Goal: Download file/media

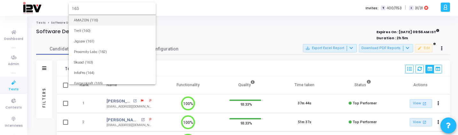
type input "163"
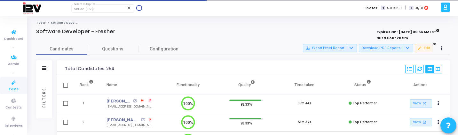
click at [5, 84] on link "Tests" at bounding box center [13, 86] width 27 height 18
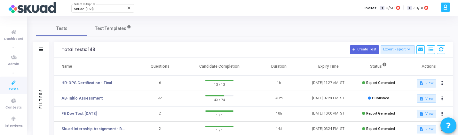
click at [95, 80] on td "HR-OPS Certification - Final" at bounding box center [95, 83] width 82 height 15
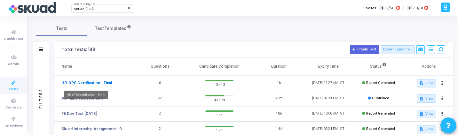
click at [97, 83] on link "HR-OPS Certification - Final" at bounding box center [86, 83] width 51 height 6
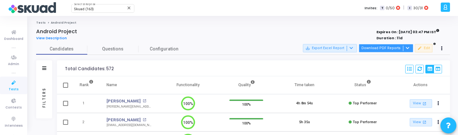
click at [408, 52] on button "Download PDF Reports" at bounding box center [386, 48] width 54 height 8
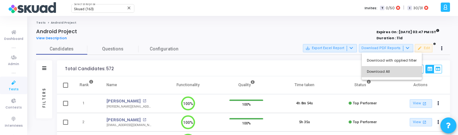
click at [399, 71] on button "Download All" at bounding box center [392, 71] width 60 height 11
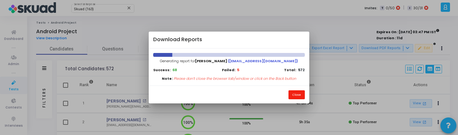
click at [297, 94] on button "Close" at bounding box center [297, 95] width 16 height 9
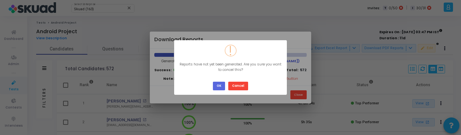
click at [212, 80] on div "OK Cancel" at bounding box center [230, 83] width 38 height 13
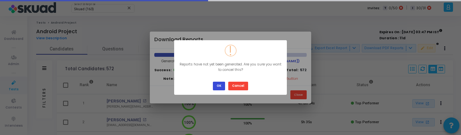
click at [215, 84] on button "OK" at bounding box center [219, 86] width 12 height 9
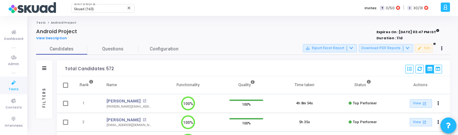
click at [45, 93] on div "Filters" at bounding box center [44, 97] width 6 height 70
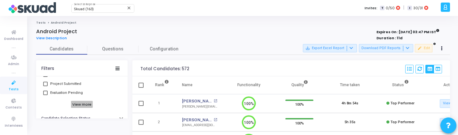
click at [88, 105] on h6 "View more" at bounding box center [82, 104] width 22 height 7
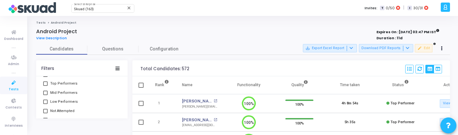
scroll to position [84, 0]
click at [65, 86] on span "Top Performers" at bounding box center [63, 83] width 27 height 8
click at [45, 86] on input "Top Performers" at bounding box center [45, 85] width 0 height 0
checkbox input "true"
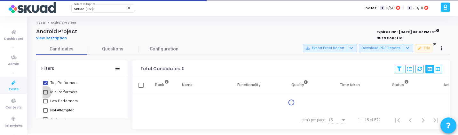
click at [65, 93] on span "Mid Performers" at bounding box center [63, 93] width 27 height 8
click at [45, 95] on input "Mid Performers" at bounding box center [45, 95] width 0 height 0
checkbox input "true"
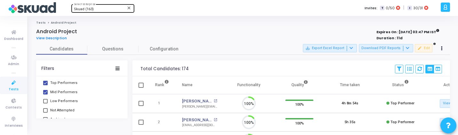
scroll to position [13, 16]
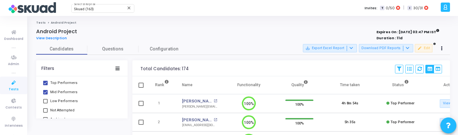
click at [73, 101] on span "Low Performers" at bounding box center [64, 102] width 28 height 8
click at [45, 104] on input "Low Performers" at bounding box center [45, 104] width 0 height 0
click at [73, 101] on span "Low Performers" at bounding box center [64, 102] width 28 height 8
click at [45, 104] on input "Low Performers" at bounding box center [45, 104] width 0 height 0
checkbox input "false"
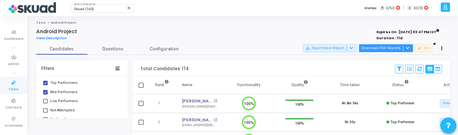
click at [391, 50] on button "Download PDF Reports" at bounding box center [386, 48] width 54 height 8
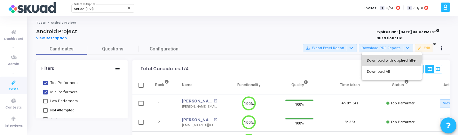
click at [389, 57] on button "Download with applied filter" at bounding box center [392, 60] width 60 height 11
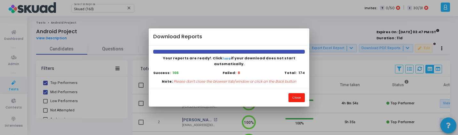
click at [296, 96] on button "Close" at bounding box center [297, 97] width 16 height 9
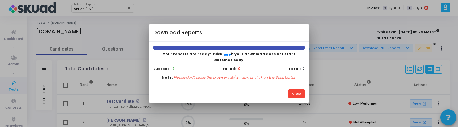
scroll to position [13, 16]
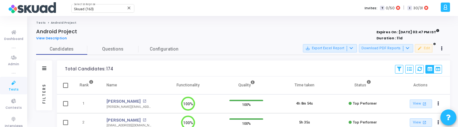
click at [45, 97] on div "Filters" at bounding box center [44, 93] width 6 height 70
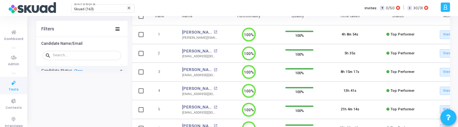
click at [77, 69] on link "Clear" at bounding box center [78, 71] width 8 height 4
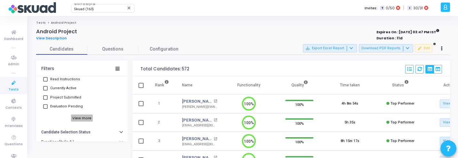
click at [87, 116] on h6 "View more" at bounding box center [82, 118] width 22 height 7
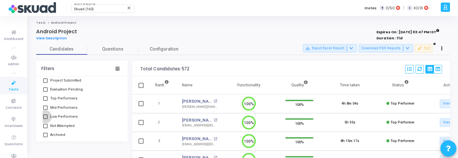
click at [67, 117] on span "Low Performers" at bounding box center [64, 117] width 28 height 8
click at [45, 119] on input "Low Performers" at bounding box center [45, 119] width 0 height 0
checkbox input "true"
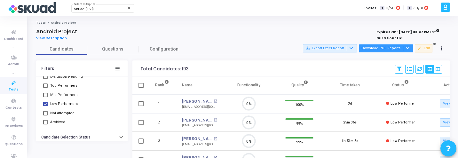
click at [380, 50] on button "Download PDF Reports" at bounding box center [386, 48] width 54 height 8
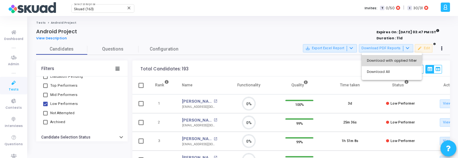
click at [383, 57] on button "Download with applied filter" at bounding box center [392, 60] width 60 height 11
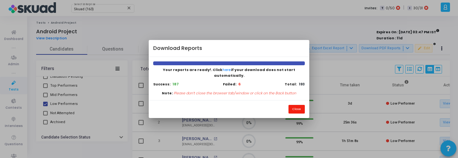
click at [299, 105] on button "Close" at bounding box center [297, 109] width 16 height 9
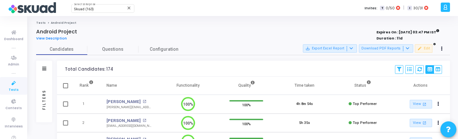
click at [44, 94] on div "Filters" at bounding box center [44, 99] width 6 height 70
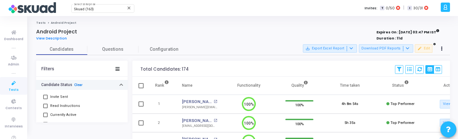
click at [78, 85] on link "Clear" at bounding box center [78, 85] width 8 height 4
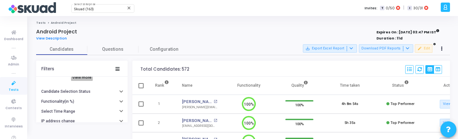
click at [87, 78] on h6 "View more" at bounding box center [82, 77] width 22 height 7
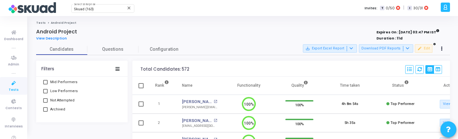
click at [68, 100] on span "Not Attempted" at bounding box center [62, 100] width 24 height 8
click at [45, 102] on input "Not Attempted" at bounding box center [45, 102] width 0 height 0
checkbox input "true"
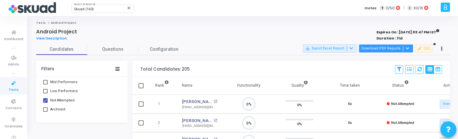
click at [382, 52] on button "Download PDF Reports" at bounding box center [386, 48] width 54 height 8
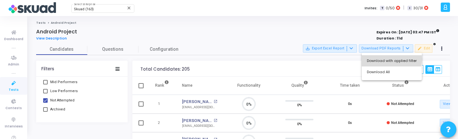
click at [390, 59] on button "Download with applied filter" at bounding box center [392, 60] width 60 height 11
